Goal: Complete application form

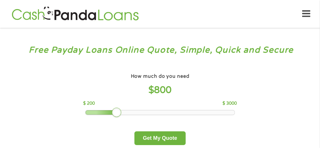
drag, startPoint x: 126, startPoint y: 113, endPoint x: 113, endPoint y: 113, distance: 12.6
click at [113, 113] on div at bounding box center [116, 112] width 9 height 9
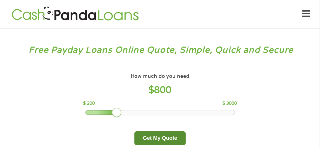
click at [147, 135] on button "Get My Quote" at bounding box center [159, 138] width 51 height 14
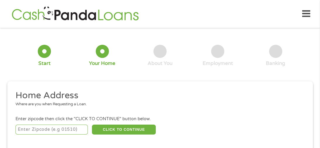
scroll to position [3, 0]
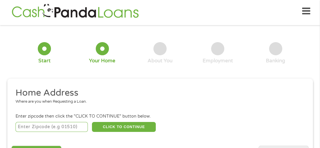
click at [49, 129] on input "number" at bounding box center [52, 127] width 72 height 10
type input "49837"
select select "[US_STATE]"
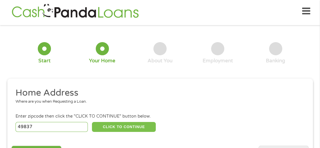
click at [110, 126] on button "CLICK TO CONTINUE" at bounding box center [124, 127] width 64 height 10
type input "49837"
type input "Gladstone"
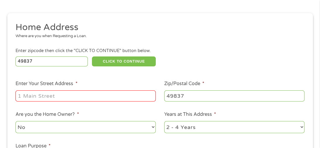
scroll to position [78, 0]
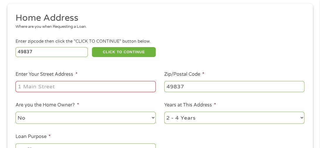
click at [71, 86] on input "Enter Your Street Address *" at bounding box center [86, 86] width 140 height 11
type input "[STREET_ADDRESS]"
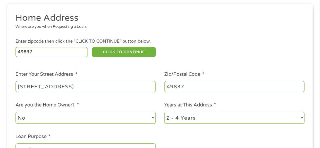
click at [175, 132] on ul "Home Address Where are you when Requesting a Loan. Enter zipcode then click the…" at bounding box center [159, 90] width 297 height 156
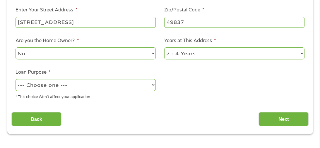
scroll to position [143, 0]
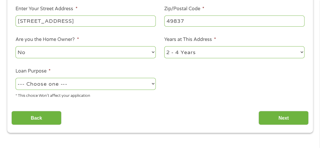
click at [153, 85] on select "--- Choose one --- Pay Bills Debt Consolidation Home Improvement Major Purchase…" at bounding box center [86, 84] width 140 height 12
select select "paybills"
click at [16, 78] on select "--- Choose one --- Pay Bills Debt Consolidation Home Improvement Major Purchase…" at bounding box center [86, 84] width 140 height 12
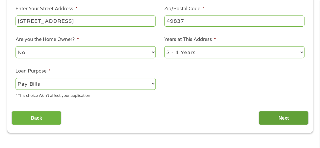
click at [272, 120] on input "Next" at bounding box center [283, 118] width 50 height 14
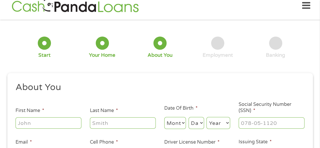
scroll to position [3, 0]
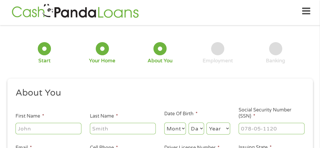
click at [289, 58] on div "5 Banking" at bounding box center [275, 53] width 58 height 22
click at [69, 128] on input "First Name *" at bounding box center [49, 128] width 66 height 11
drag, startPoint x: 69, startPoint y: 128, endPoint x: 62, endPoint y: 44, distance: 84.5
click at [62, 44] on form "1 Start 2 Your Home 3 About You 4 Employment 5 Banking 6 This field is hidden w…" at bounding box center [159, 116] width 305 height 172
type input "ruthie"
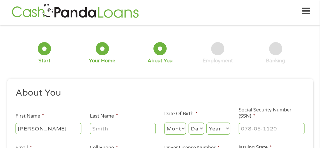
type input "west"
type input "westrl47@hotmail.com"
type input "(906) 241-9162"
click at [184, 128] on select "Month 1 2 3 4 5 6 7 8 9 10 11 12" at bounding box center [175, 129] width 22 height 12
select select "2"
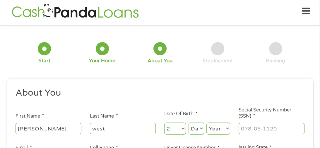
click at [164, 123] on select "Month 1 2 3 4 5 6 7 8 9 10 11 12" at bounding box center [175, 129] width 22 height 12
click at [202, 127] on select "Day 1 2 3 4 5 6 7 8 9 10 11 12 13 14 15 16 17 18 19 20 21 22 23 24 25 26 27 28 …" at bounding box center [196, 129] width 16 height 12
select select "5"
click at [188, 123] on select "Day 1 2 3 4 5 6 7 8 9 10 11 12 13 14 15 16 17 18 19 20 21 22 23 24 25 26 27 28 …" at bounding box center [196, 129] width 16 height 12
click at [218, 127] on select "Year 2007 2006 2005 2004 2003 2002 2001 2000 1999 1998 1997 1996 1995 1994 1993…" at bounding box center [218, 129] width 24 height 12
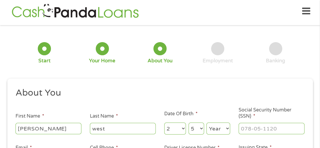
select select "1958"
click at [206, 123] on select "Year 2007 2006 2005 2004 2003 2002 2001 2000 1999 1998 1997 1996 1995 1994 1993…" at bounding box center [218, 129] width 24 height 12
click at [269, 125] on input "___-__-____" at bounding box center [271, 128] width 66 height 11
type input "395-70-5346"
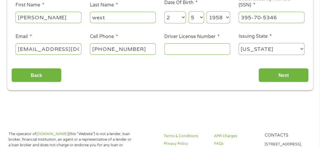
scroll to position [115, 0]
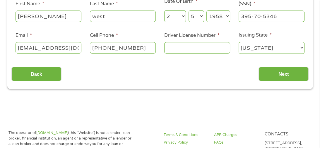
click at [140, 47] on input "(906) 241-9162" at bounding box center [123, 47] width 66 height 11
type input "(906) 241-3113"
click at [184, 47] on input "Driver License Number *" at bounding box center [197, 47] width 66 height 11
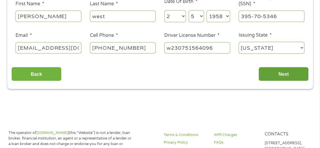
type input "w230751564096"
click at [275, 77] on input "Next" at bounding box center [283, 74] width 50 height 14
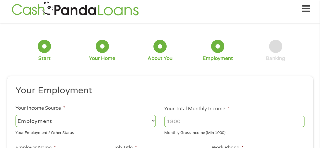
scroll to position [3, 0]
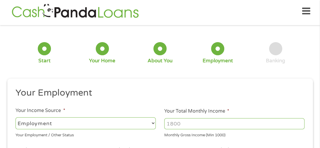
click at [108, 126] on select "--- Choose one --- Employment Self Employed Benefits" at bounding box center [86, 123] width 140 height 12
select select "benefits"
click at [16, 117] on select "--- Choose one --- Employment Self Employed Benefits" at bounding box center [86, 123] width 140 height 12
type input "Other"
type input "(906) 241-3113"
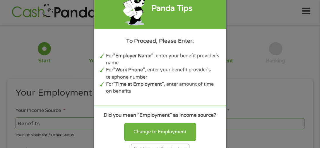
click at [242, 82] on div "Panda Tips To Proceed, Please Enter: For "Employer Name" , enter your benefit p…" at bounding box center [160, 74] width 320 height 148
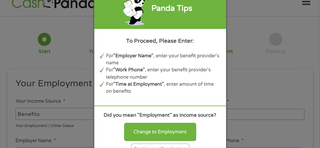
scroll to position [21, 0]
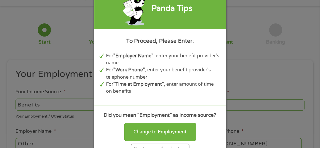
click at [178, 145] on div "Continue with selection" at bounding box center [160, 149] width 58 height 11
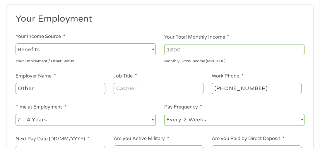
scroll to position [78, 0]
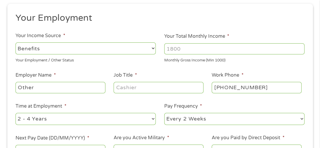
click at [141, 90] on input "Job Title *" at bounding box center [157, 87] width 89 height 11
type input "none"
click at [54, 90] on input "Other" at bounding box center [60, 87] width 89 height 11
type input "O"
type input "ssa"
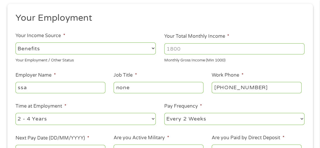
click at [154, 118] on select "--- Choose one --- 1 Year or less 1 - 2 Years 2 - 4 Years Over 4 Years" at bounding box center [86, 119] width 140 height 12
select select "60months"
click at [16, 113] on select "--- Choose one --- 1 Year or less 1 - 2 Years 2 - 4 Years Over 4 Years" at bounding box center [86, 119] width 140 height 12
click at [264, 120] on select "--- Choose one --- Every 2 Weeks Every Week Monthly Semi-Monthly" at bounding box center [234, 119] width 140 height 12
select select "monthly"
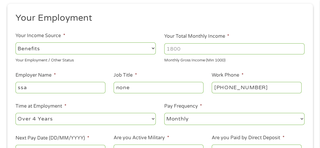
click at [164, 113] on select "--- Choose one --- Every 2 Weeks Every Week Monthly Semi-Monthly" at bounding box center [234, 119] width 140 height 12
click at [306, 99] on ul "Your Employment Your Income Source * --- Choose one --- Employment Self Employe…" at bounding box center [159, 86] width 297 height 149
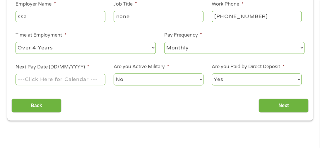
scroll to position [152, 0]
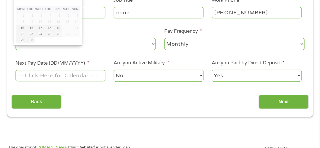
click at [59, 76] on input "Next Pay Date (DD/MM/YYYY) *" at bounding box center [60, 75] width 89 height 11
drag, startPoint x: 59, startPoint y: 76, endPoint x: 56, endPoint y: 11, distance: 65.6
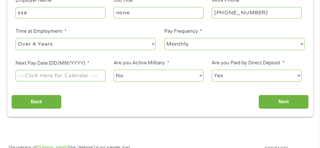
click at [27, 73] on input "Next Pay Date (DD/MM/YYYY) *" at bounding box center [60, 75] width 89 height 11
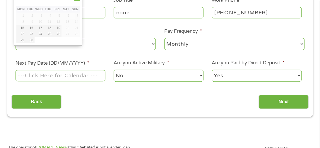
drag, startPoint x: 27, startPoint y: 73, endPoint x: 77, endPoint y: 1, distance: 88.1
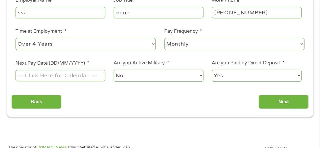
click at [49, 59] on ul "Your Employment Your Income Source * --- Choose one --- Employment Self Employe…" at bounding box center [159, 11] width 297 height 149
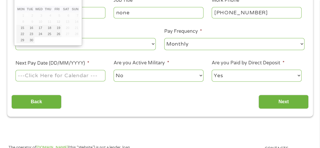
click at [52, 70] on input "Next Pay Date (DD/MM/YYYY) *" at bounding box center [60, 75] width 89 height 11
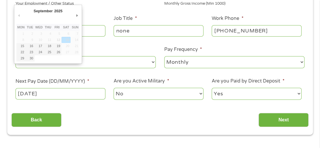
scroll to position [134, 0]
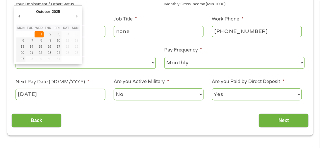
type input "01/10/2025"
click at [58, 94] on input "01/10/2025" at bounding box center [60, 94] width 89 height 11
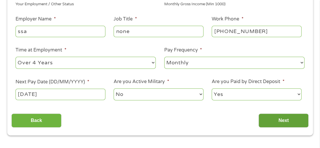
click at [281, 118] on input "Next" at bounding box center [283, 120] width 50 height 14
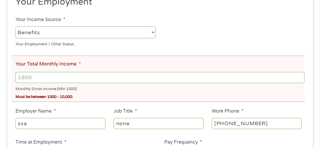
scroll to position [124, 0]
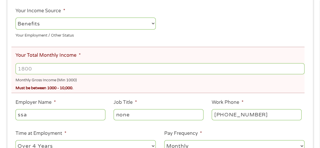
click at [34, 72] on input "Your Total Monthly Income *" at bounding box center [160, 68] width 288 height 11
type input "1558"
click at [292, 36] on ul "Your Employment Your Income Source * --- Choose one --- Employment Self Employe…" at bounding box center [159, 87] width 297 height 201
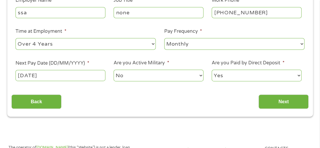
scroll to position [227, 0]
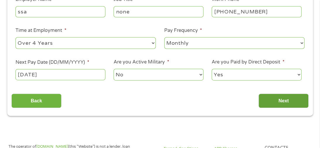
click at [276, 101] on input "Next" at bounding box center [283, 101] width 50 height 14
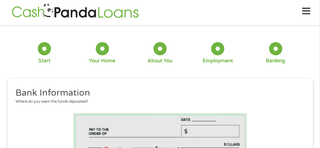
scroll to position [40, 2]
click at [292, 108] on li "Bank Information Where do you want the funds deposited?" at bounding box center [157, 98] width 293 height 22
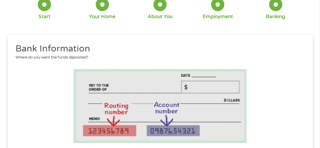
scroll to position [78, 0]
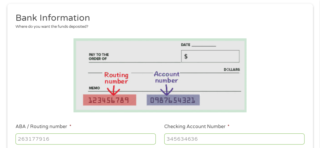
click at [22, 141] on input "ABA / Routing number *" at bounding box center [86, 138] width 140 height 11
type input "291172640"
type input "GREAT LAKES FIRST FCU"
type input "291172640"
click at [204, 137] on input "Checking Account Number *" at bounding box center [234, 138] width 140 height 11
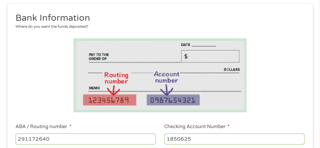
type input "1850625"
click at [277, 93] on li at bounding box center [159, 75] width 297 height 74
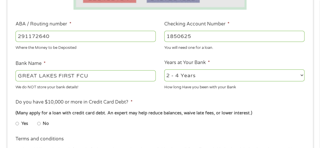
scroll to position [180, 0]
click at [302, 73] on select "2 - 4 Years 6 - 12 Months 1 - 2 Years Over 4 Years" at bounding box center [234, 75] width 140 height 12
select select "60months"
click at [164, 69] on select "2 - 4 Years 6 - 12 Months 1 - 2 Years Over 4 Years" at bounding box center [234, 75] width 140 height 12
click at [44, 124] on label "No" at bounding box center [46, 123] width 6 height 6
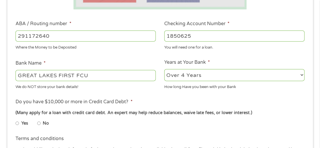
click at [41, 124] on input "No" at bounding box center [39, 123] width 4 height 9
radio input "true"
click at [44, 124] on label "No" at bounding box center [46, 123] width 6 height 6
click at [41, 124] on input "No" at bounding box center [39, 123] width 4 height 9
click at [298, 97] on ul "Bank Information Where do you want the funds deposited? ABA / Routing number * …" at bounding box center [159, 54] width 297 height 291
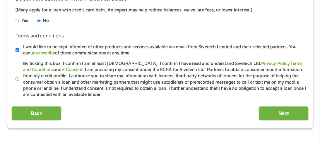
scroll to position [283, 0]
click at [16, 80] on input "By ticking this box, I confirm I am at least 18 years old. I confirm I have rea…" at bounding box center [18, 78] width 4 height 9
checkbox input "true"
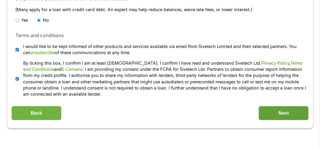
click at [280, 111] on input "Next" at bounding box center [283, 113] width 50 height 14
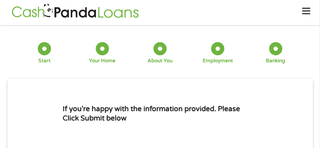
scroll to position [40, 2]
click at [290, 120] on li "If you're happy with the information provided. Please Click Submit below" at bounding box center [159, 113] width 297 height 56
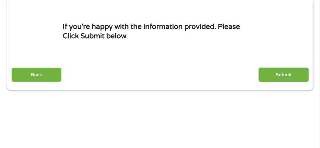
scroll to position [87, 0]
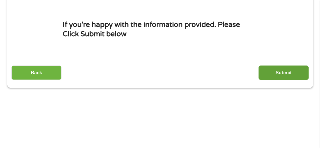
click at [281, 72] on input "Submit" at bounding box center [283, 73] width 50 height 14
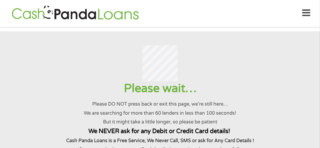
scroll to position [0, 0]
